Goal: Complete application form

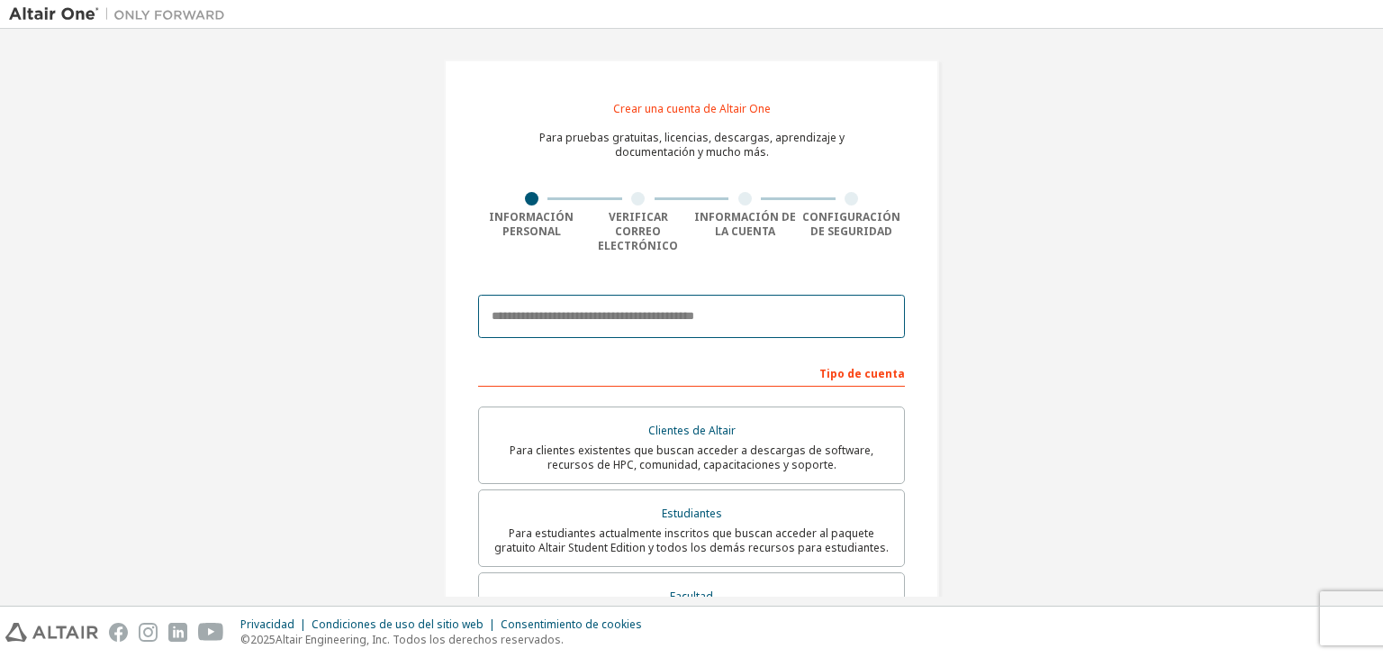
click at [645, 299] on input "email" at bounding box center [691, 316] width 427 height 43
click at [703, 313] on input "email" at bounding box center [691, 316] width 427 height 43
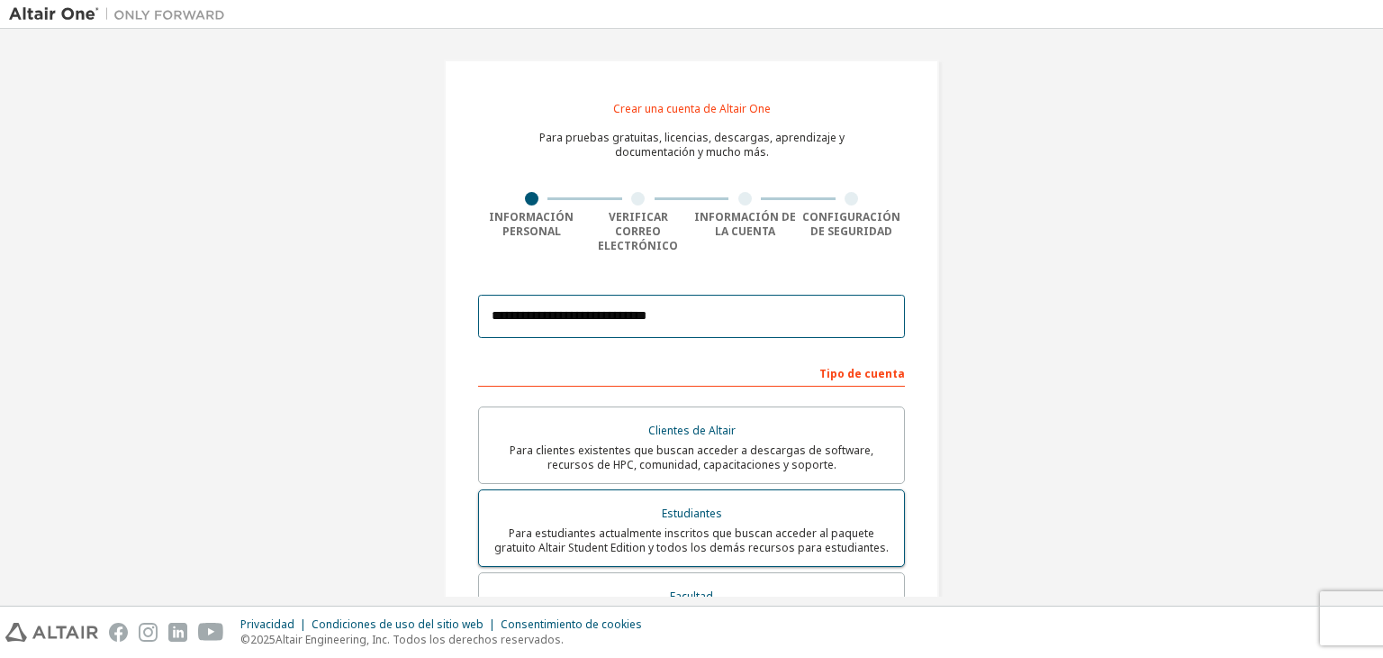
type input "**********"
click at [739, 503] on div "Estudiantes" at bounding box center [692, 513] width 404 height 25
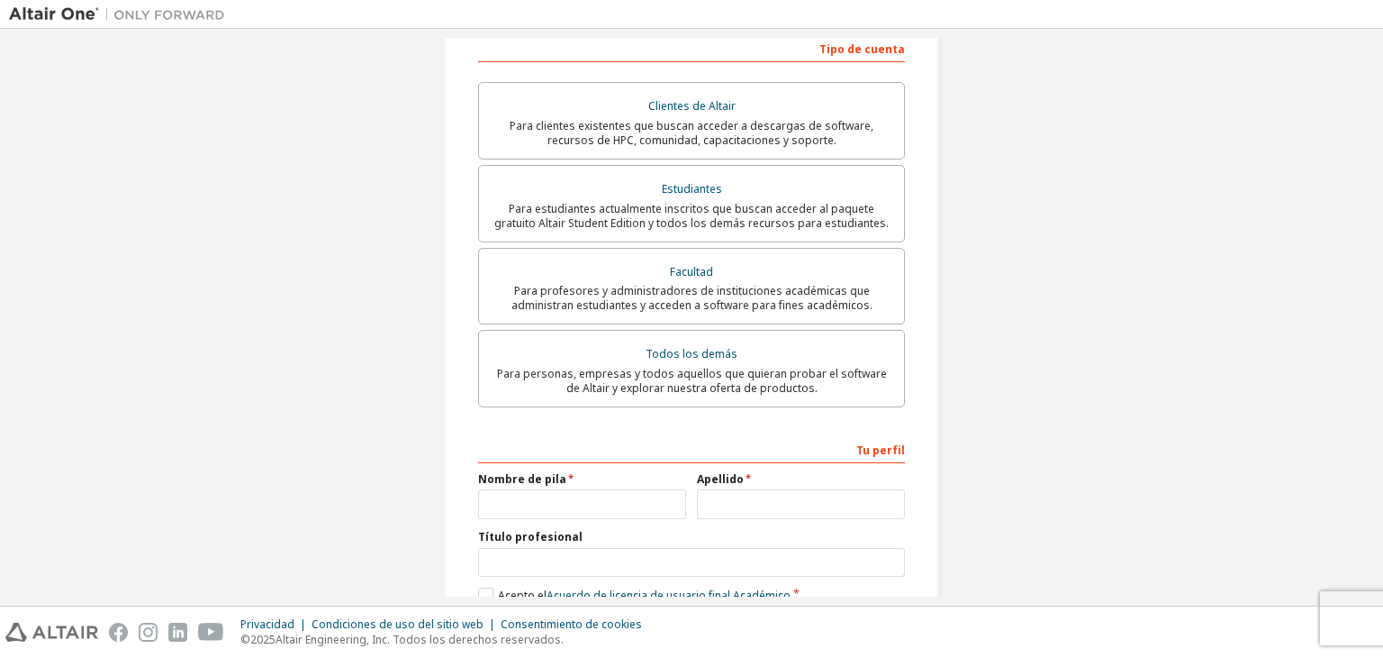
scroll to position [416, 0]
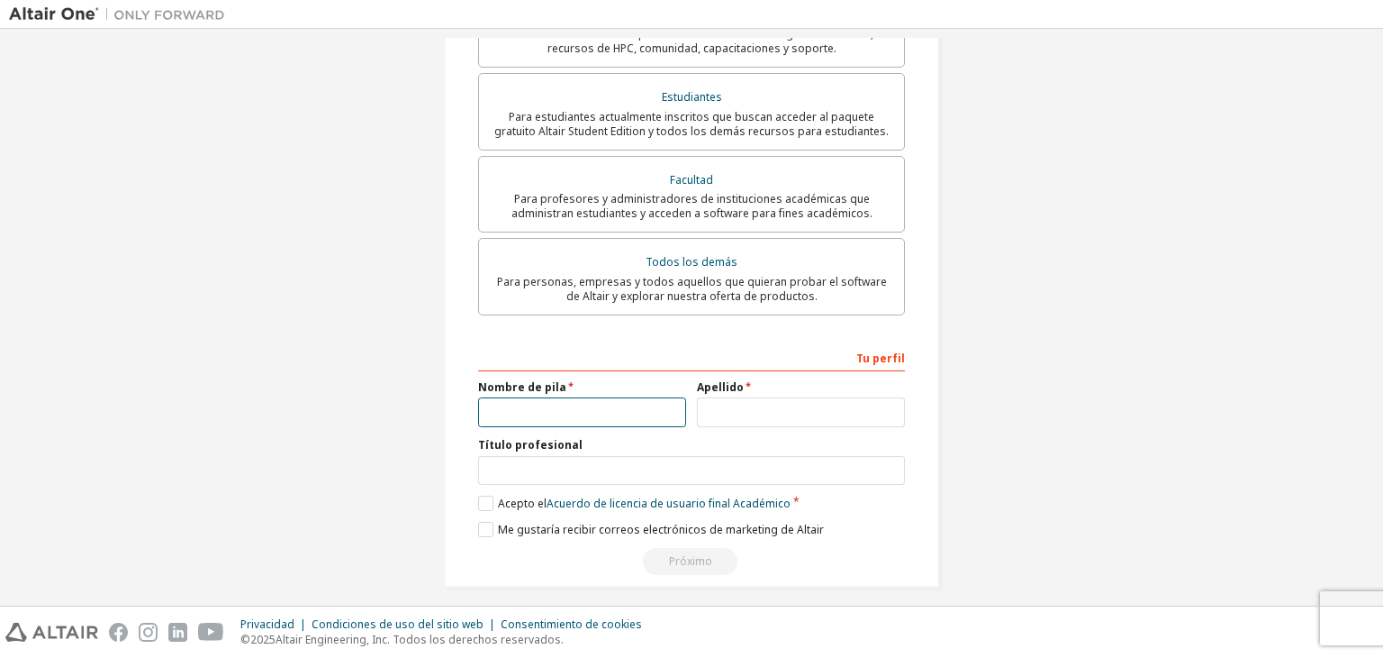
click at [658, 397] on input "text" at bounding box center [582, 412] width 208 height 30
type input "*"
type input "******"
click at [487, 495] on label "Acepto el Acuerdo de licencia de usuario final Académico" at bounding box center [634, 502] width 313 height 15
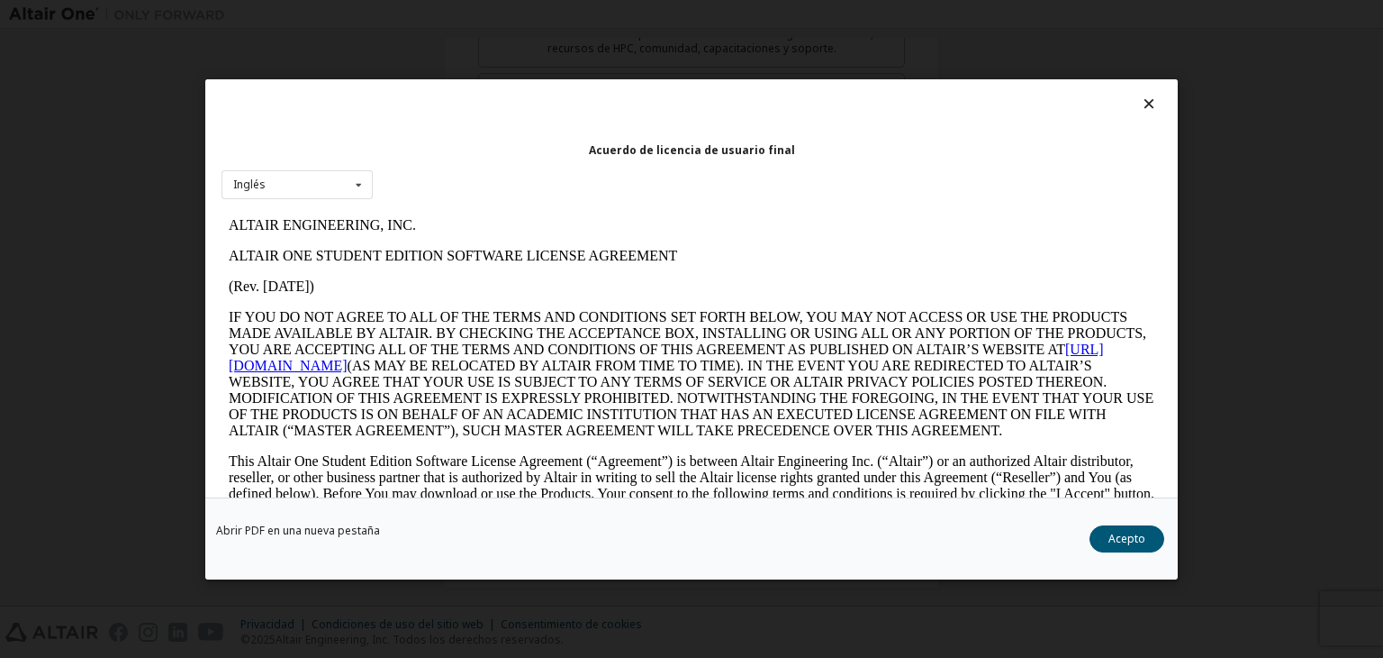
scroll to position [0, 0]
click at [1113, 528] on button "Acepto" at bounding box center [1127, 538] width 75 height 27
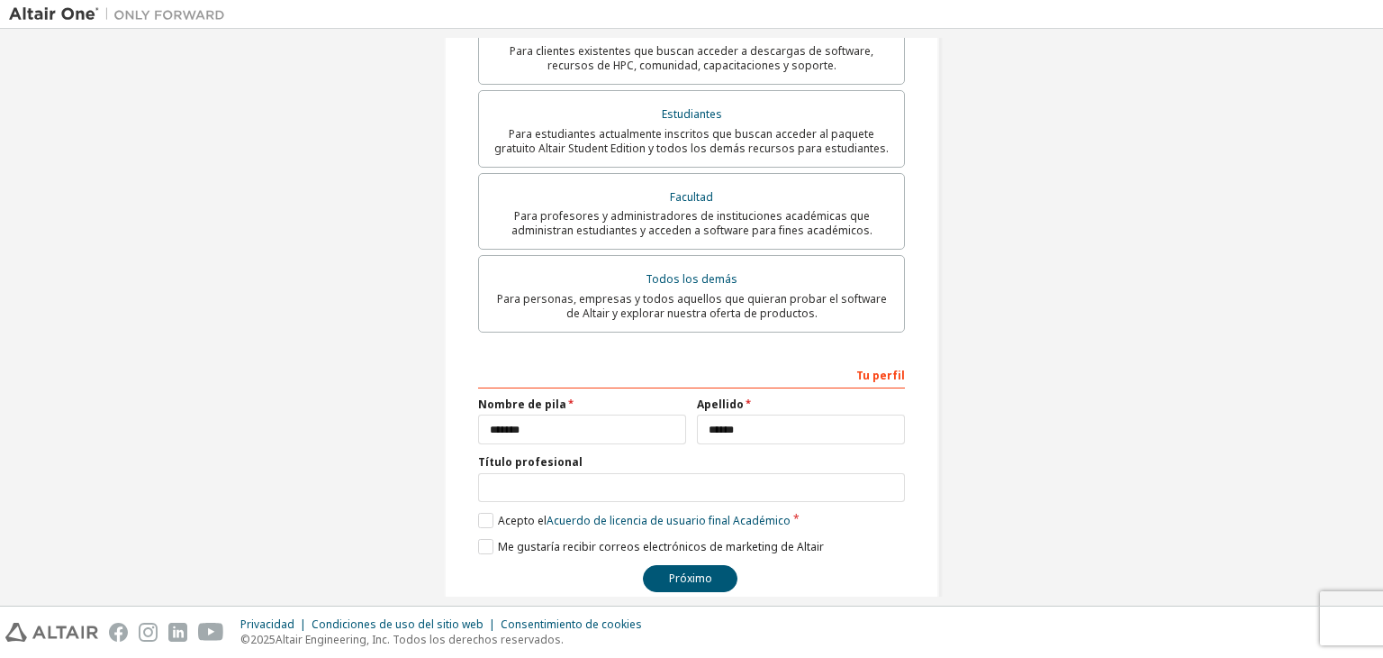
scroll to position [416, 0]
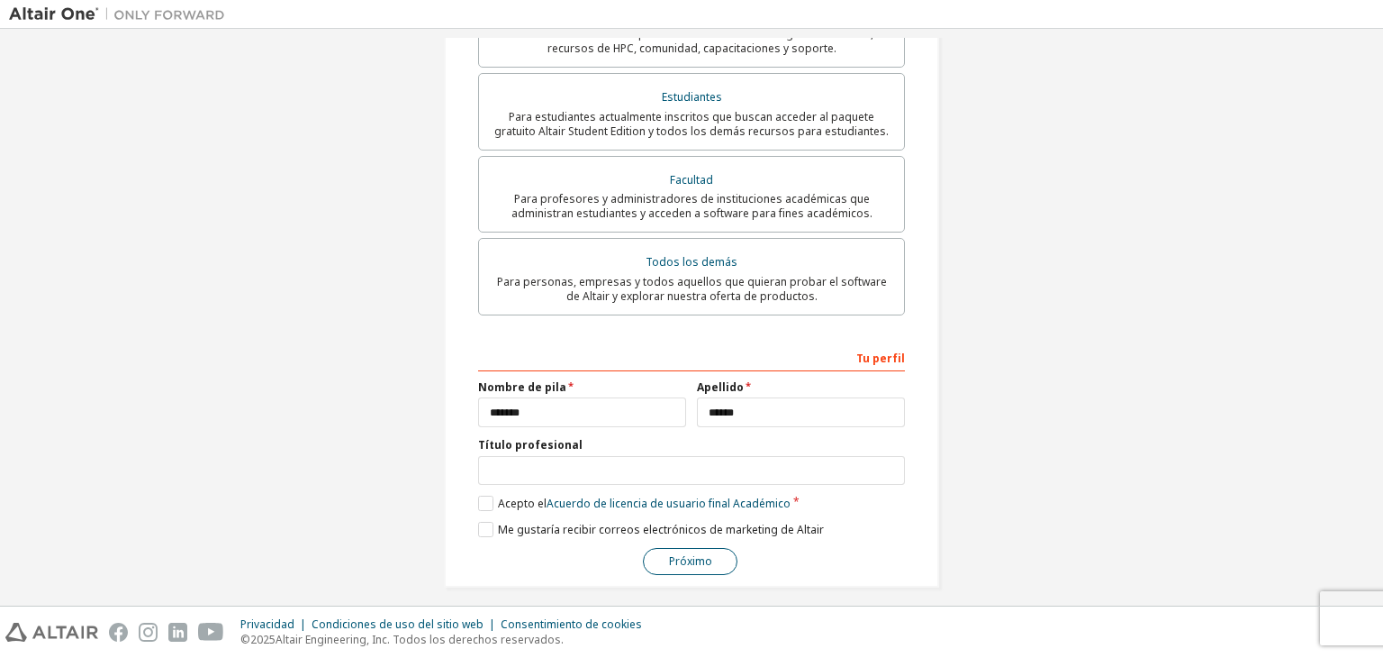
click at [700, 553] on font "Próximo" at bounding box center [690, 560] width 43 height 15
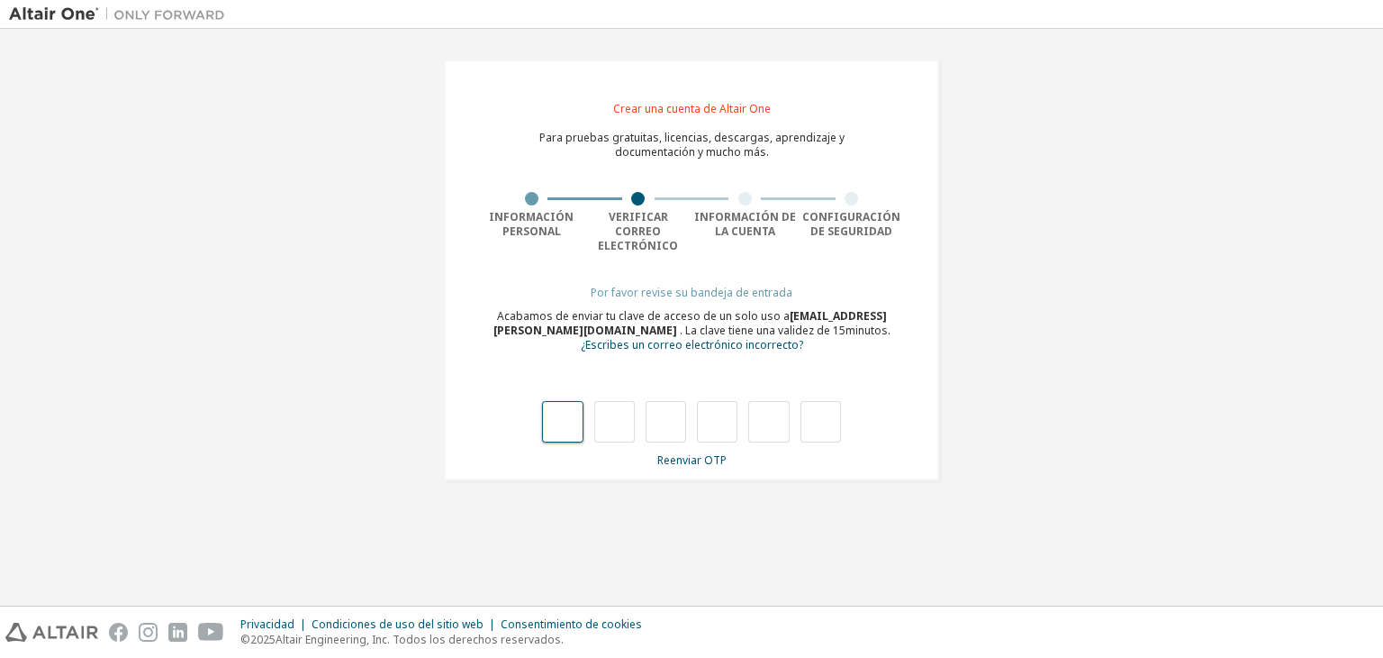
type input "*"
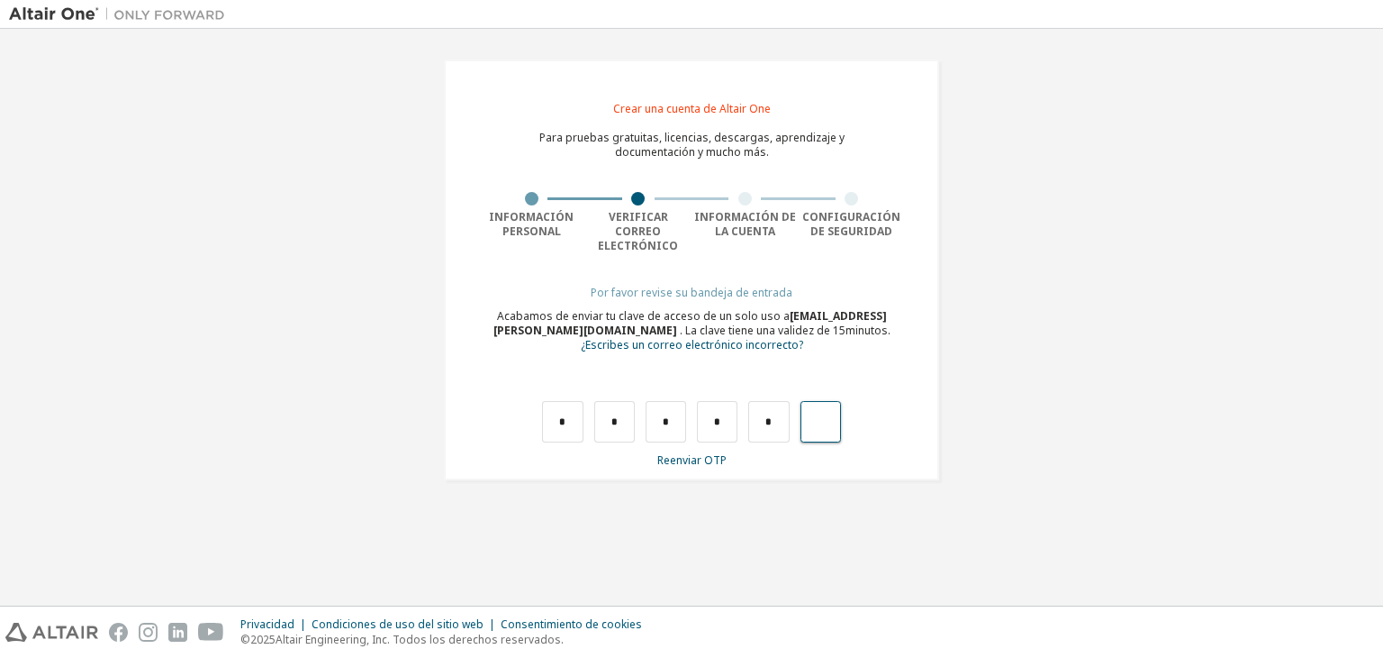
type input "*"
